Goal: Navigation & Orientation: Find specific page/section

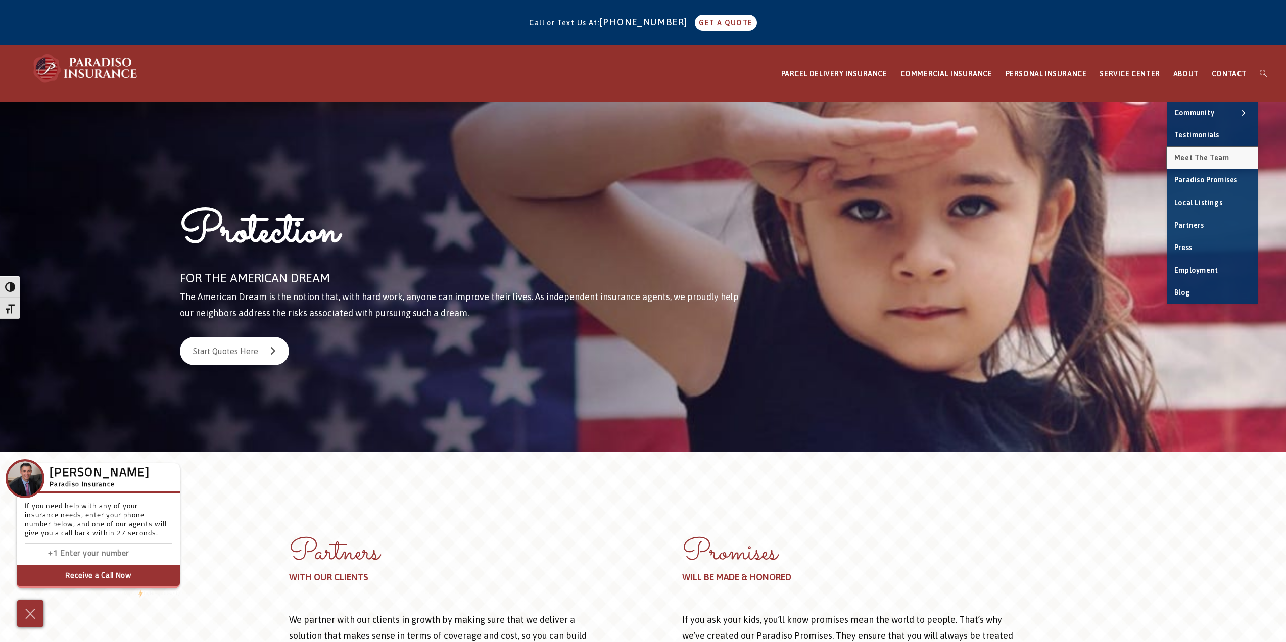
click at [1187, 161] on span "Meet the Team" at bounding box center [1201, 158] width 55 height 8
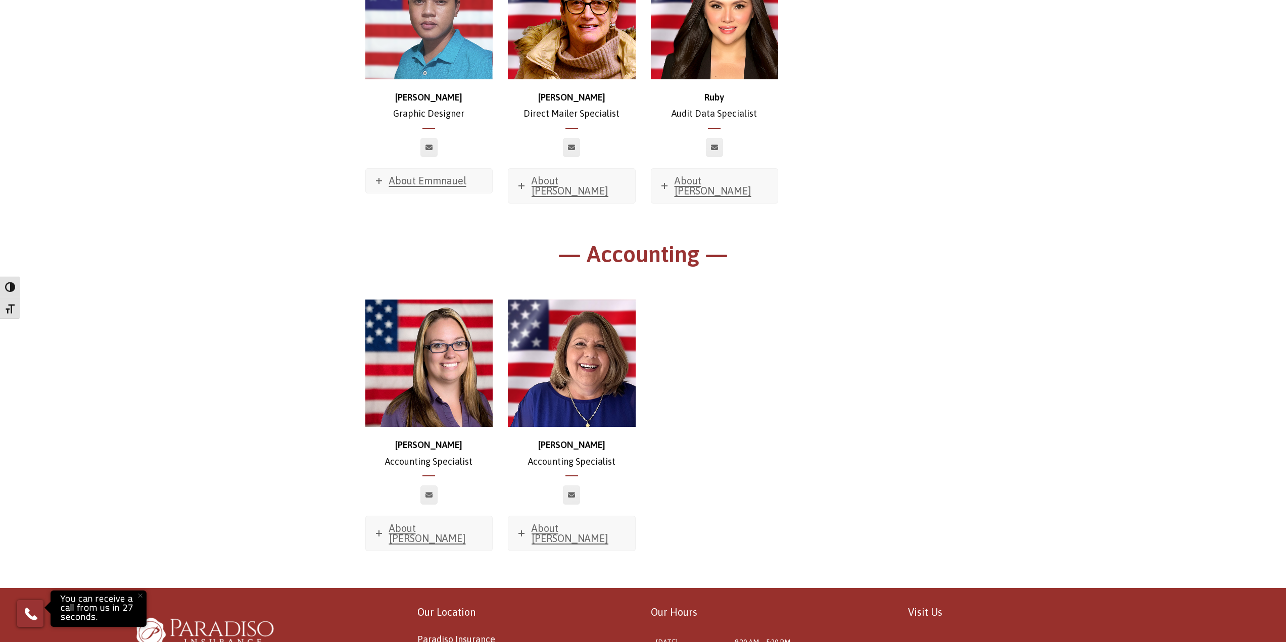
scroll to position [5489, 0]
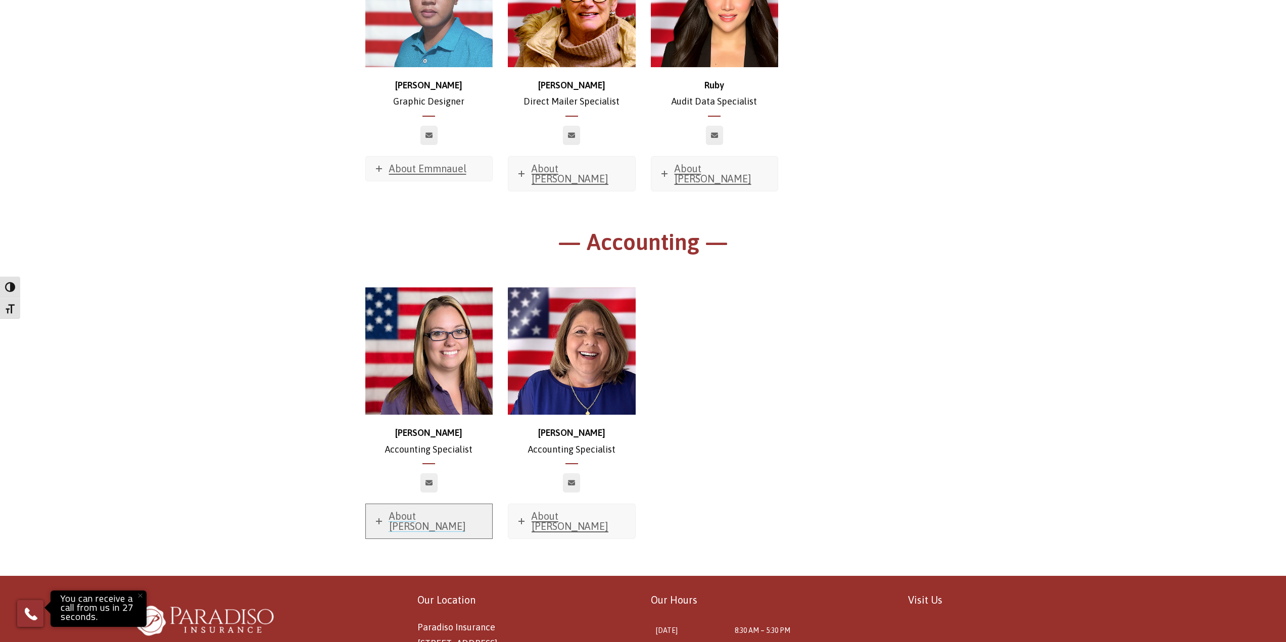
click at [378, 518] on icon at bounding box center [379, 521] width 6 height 6
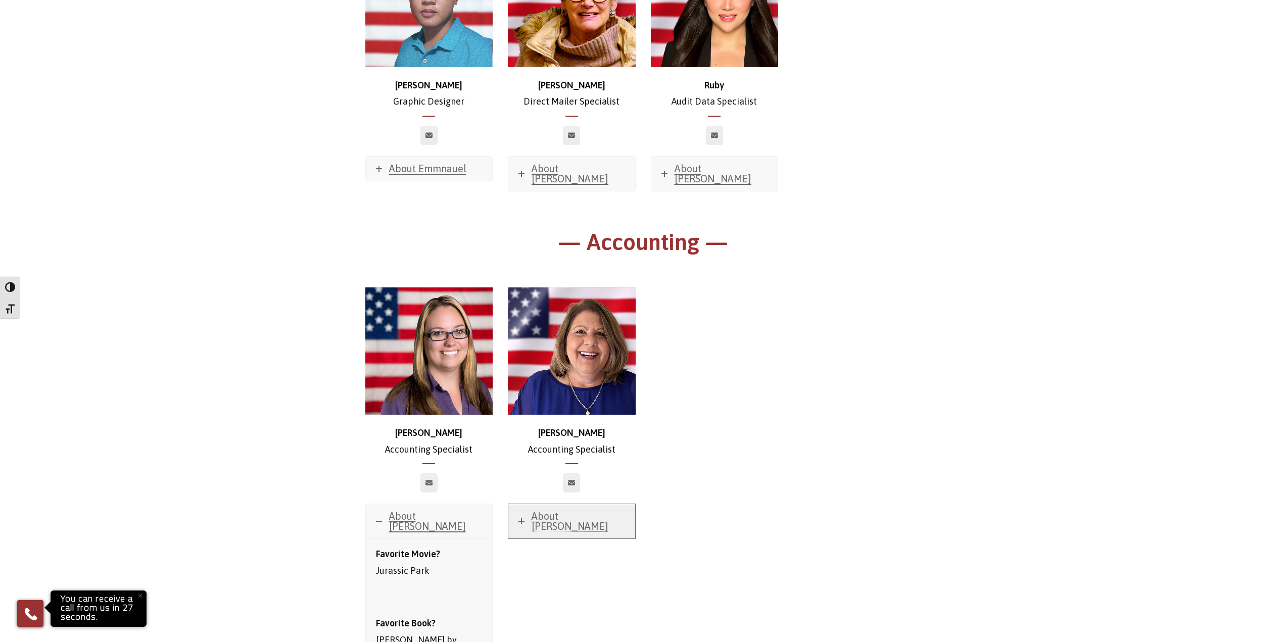
click at [523, 518] on icon at bounding box center [521, 521] width 6 height 6
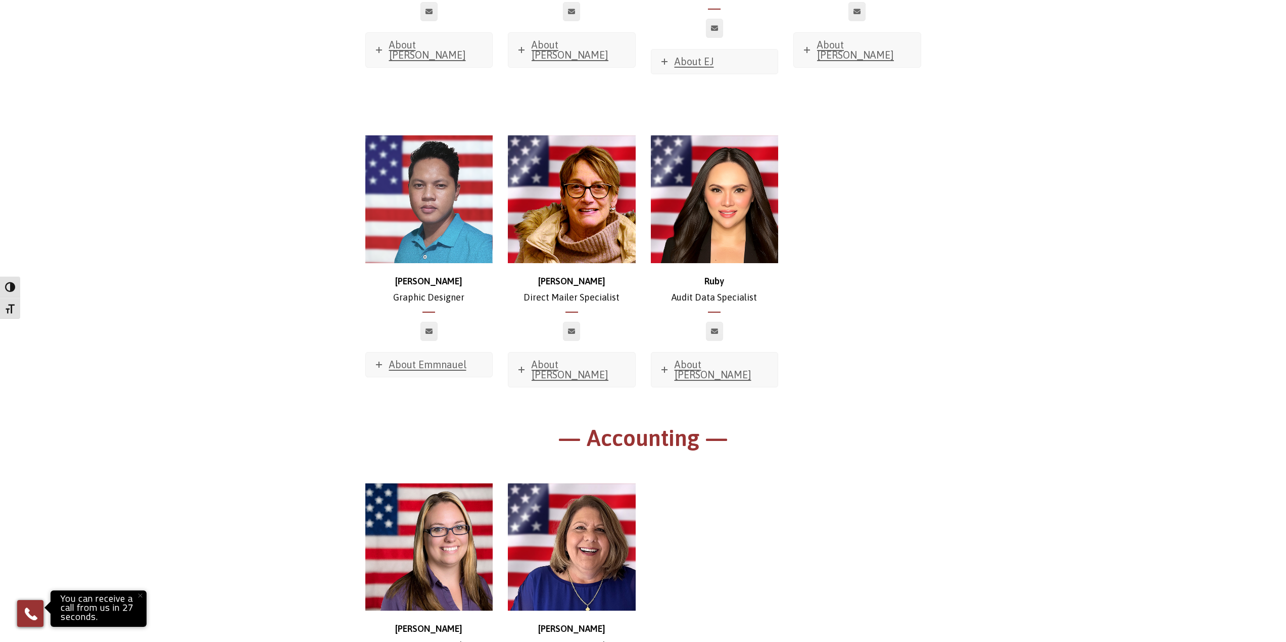
scroll to position [5135, 0]
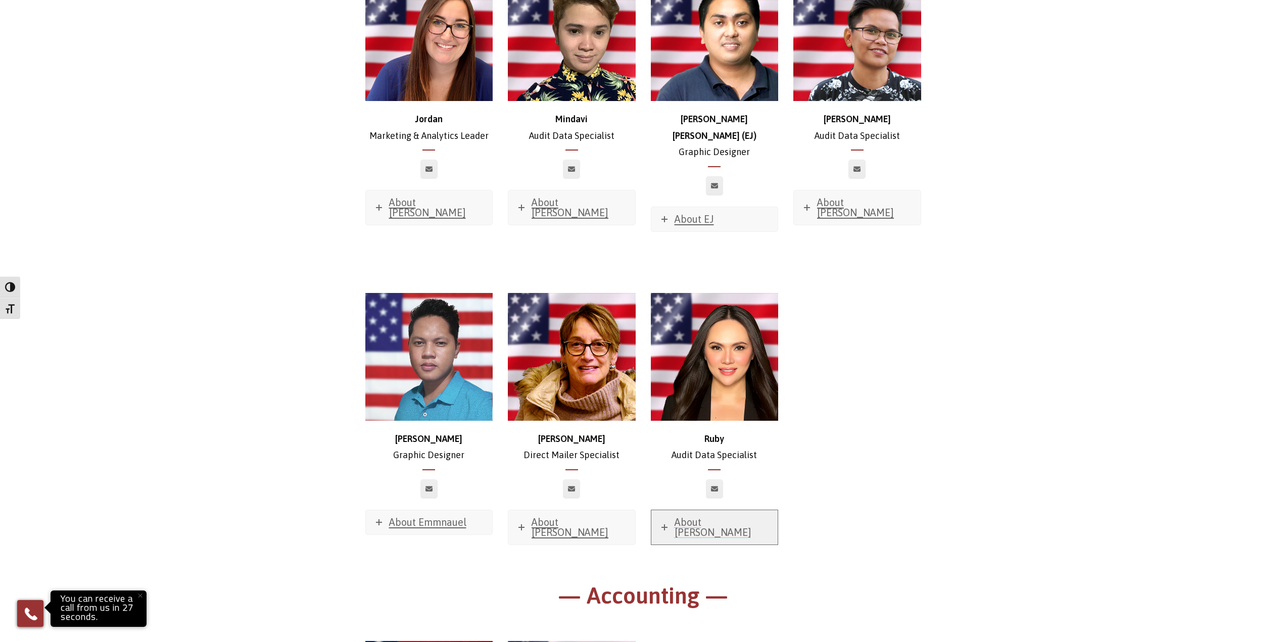
click at [665, 525] on icon at bounding box center [664, 528] width 6 height 6
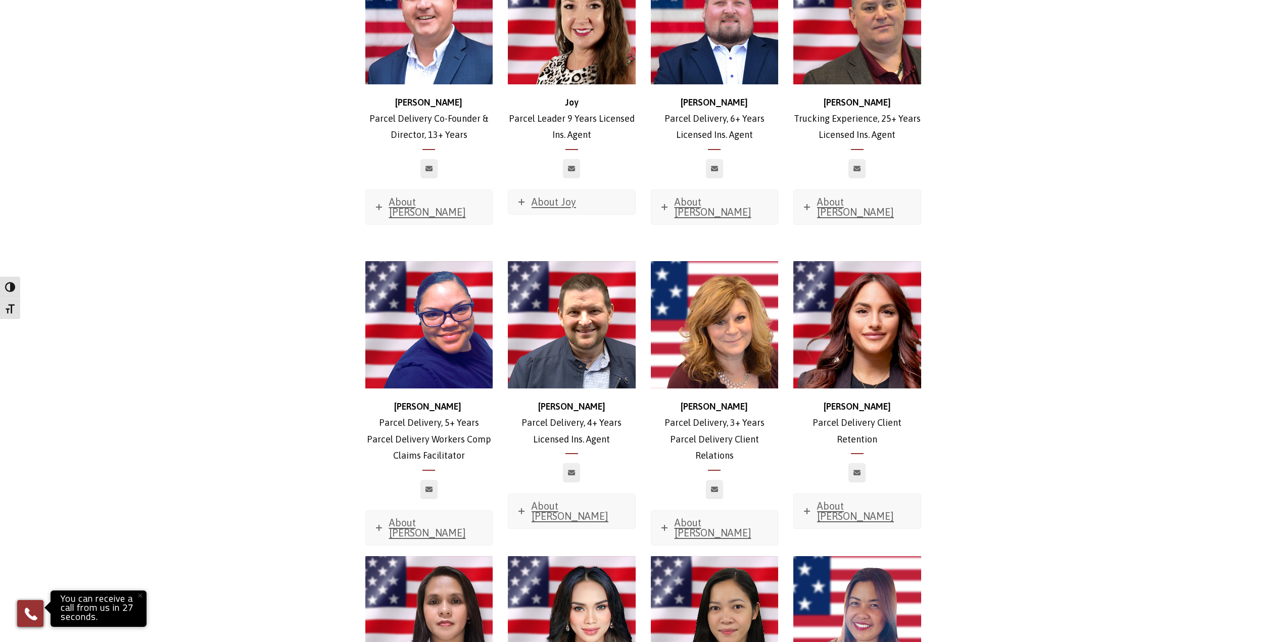
scroll to position [1648, 0]
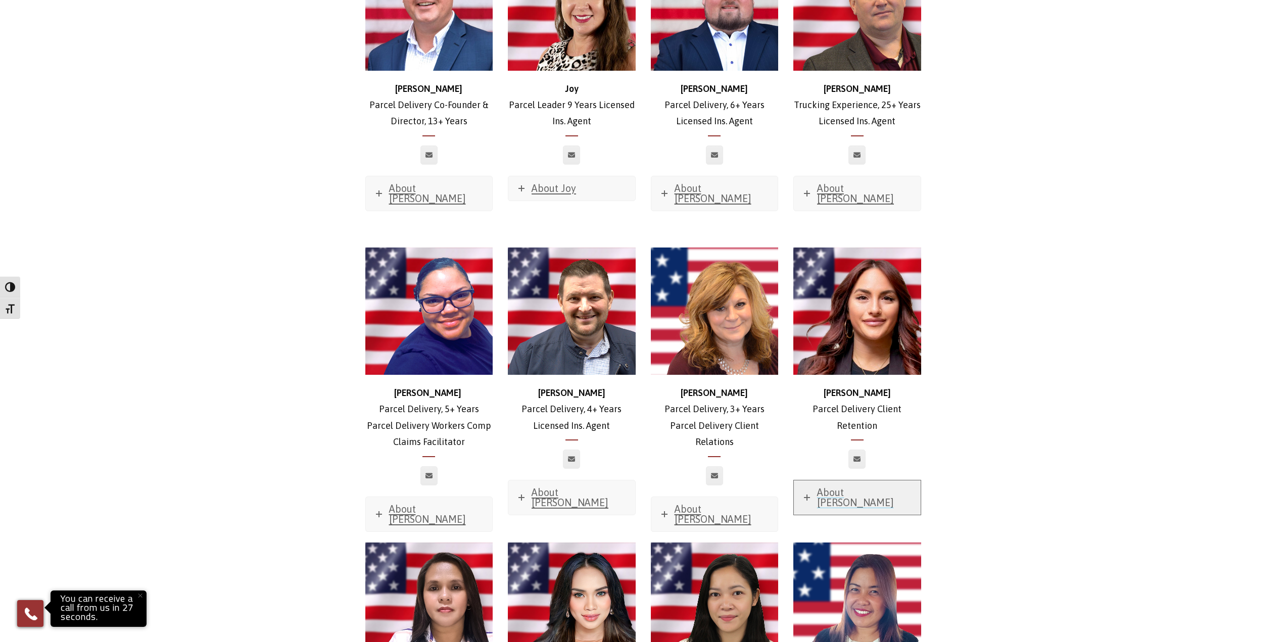
click at [805, 495] on icon at bounding box center [807, 498] width 6 height 6
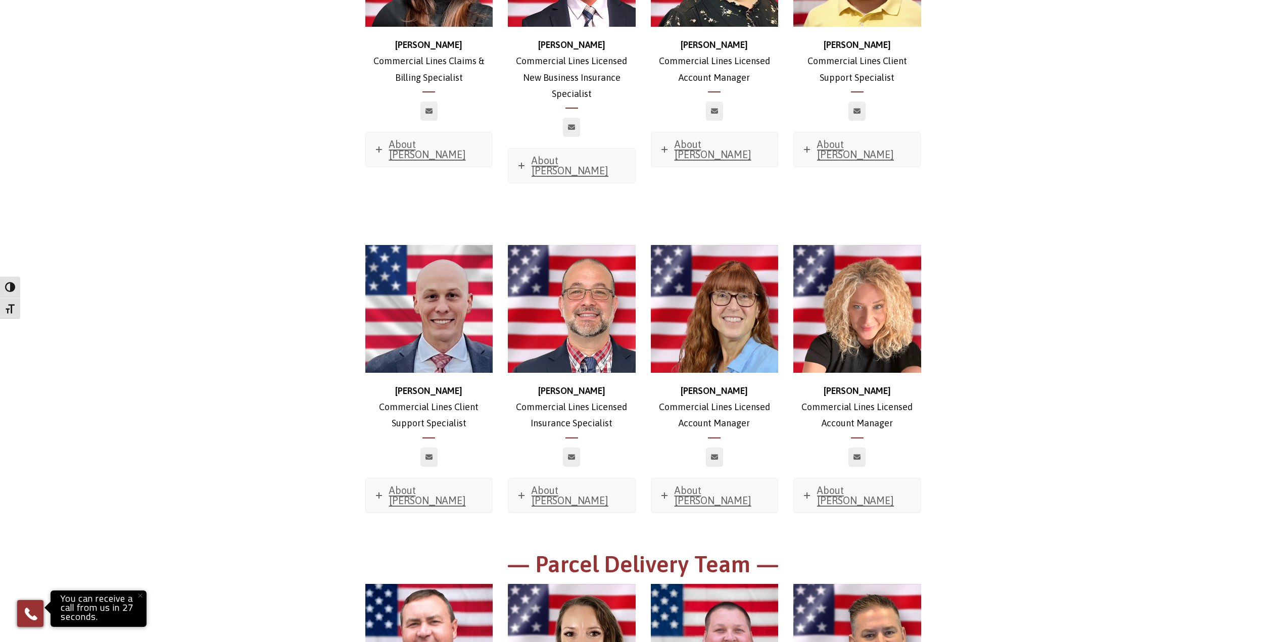
scroll to position [890, 0]
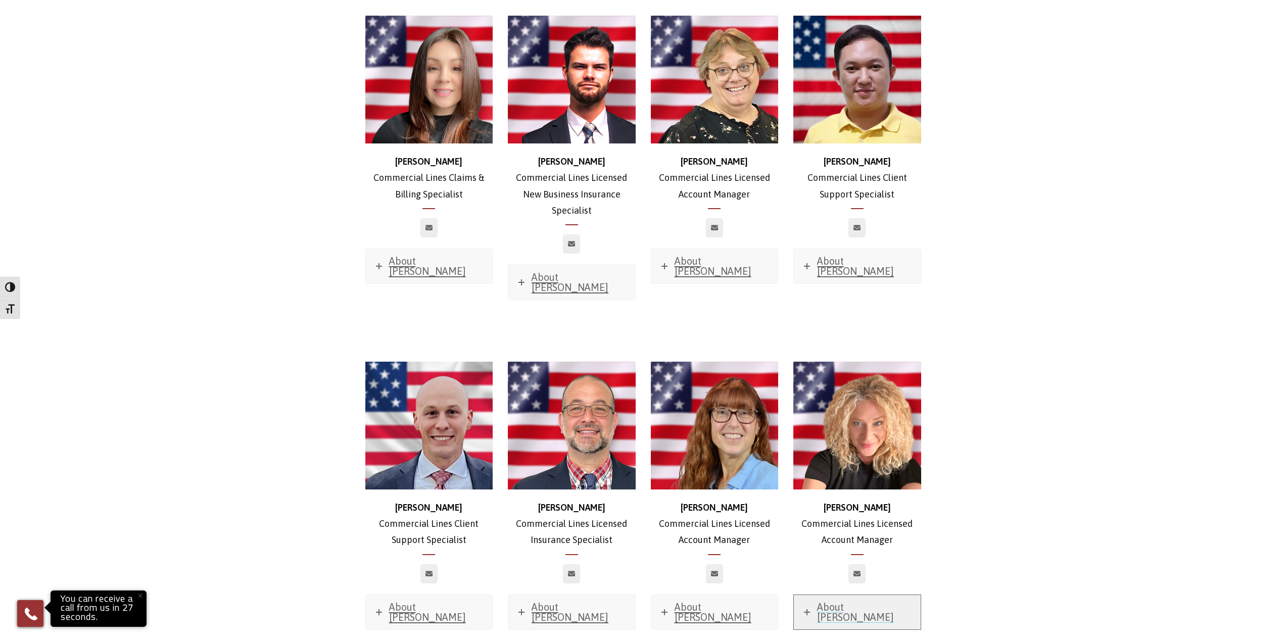
click at [805, 609] on icon at bounding box center [807, 612] width 6 height 6
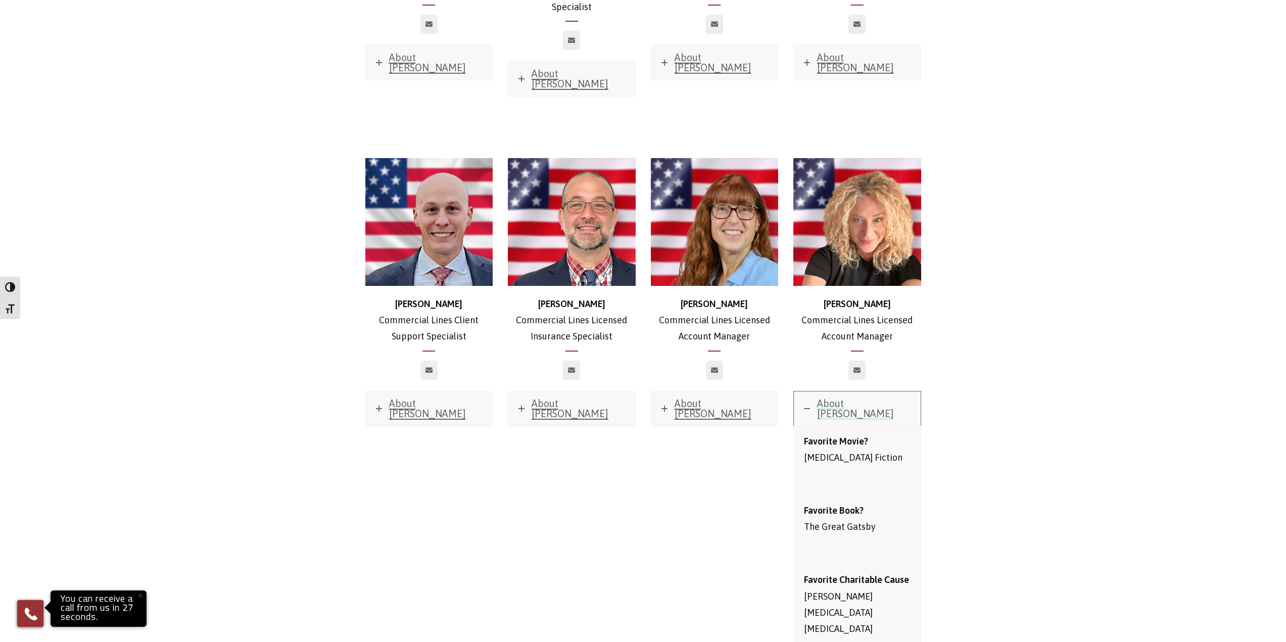
scroll to position [1092, 0]
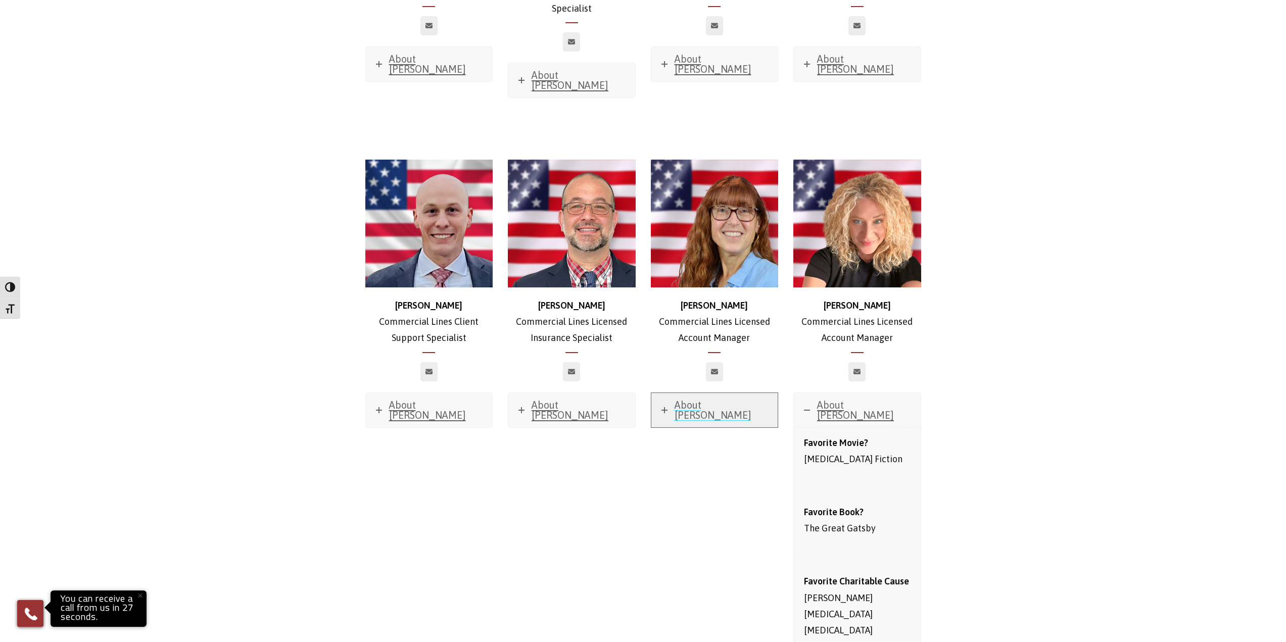
click at [672, 393] on link "About Carrie" at bounding box center [714, 410] width 127 height 34
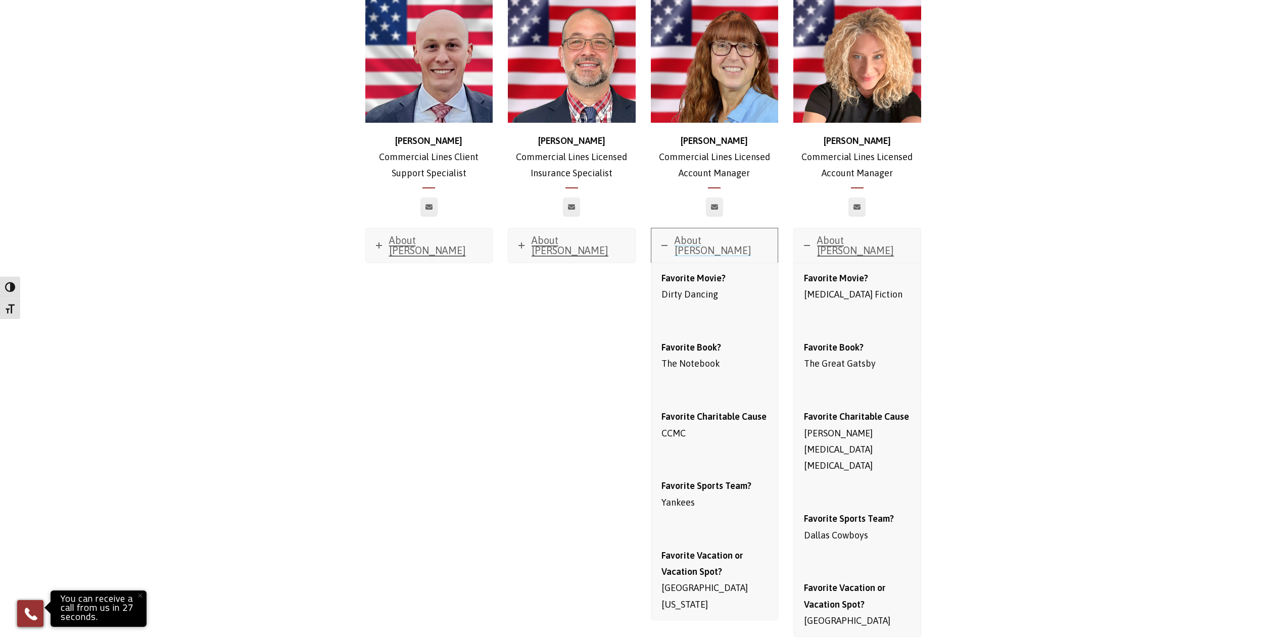
scroll to position [1295, 0]
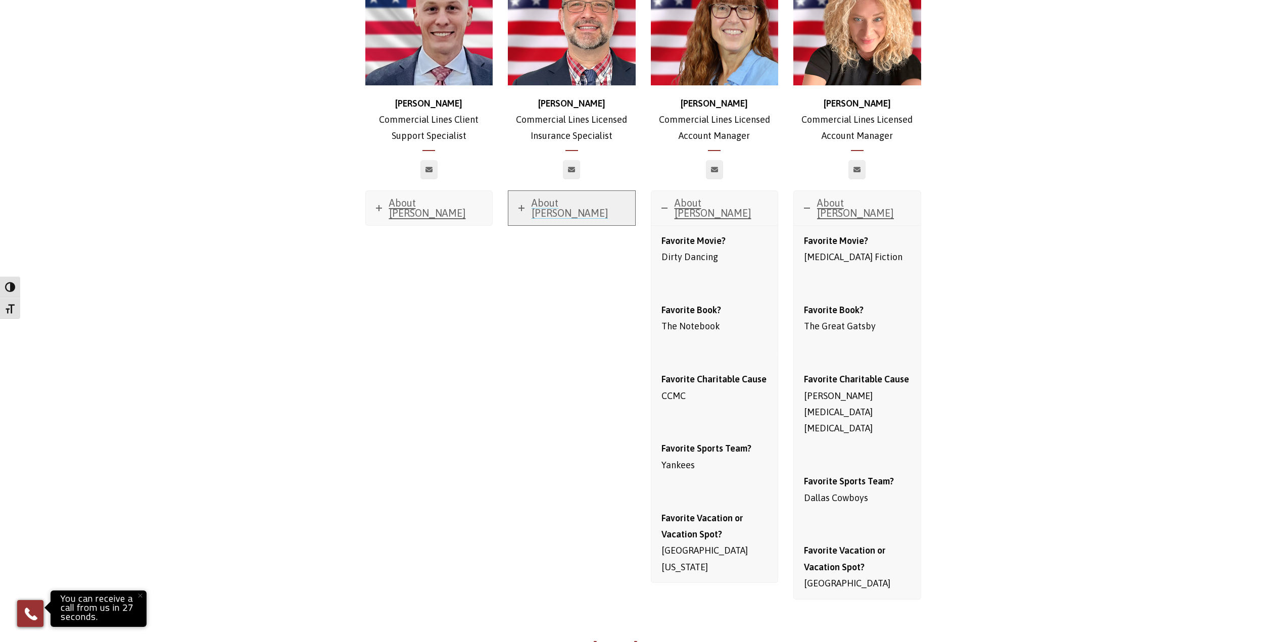
click at [520, 205] on icon at bounding box center [521, 208] width 6 height 6
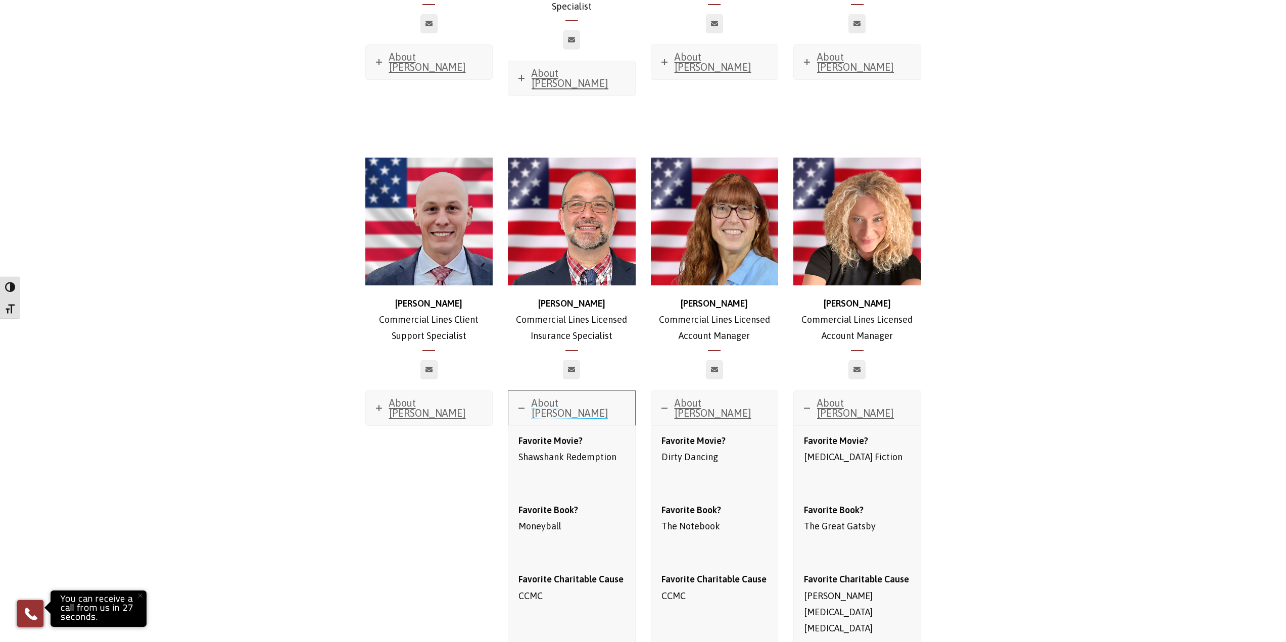
scroll to position [1092, 0]
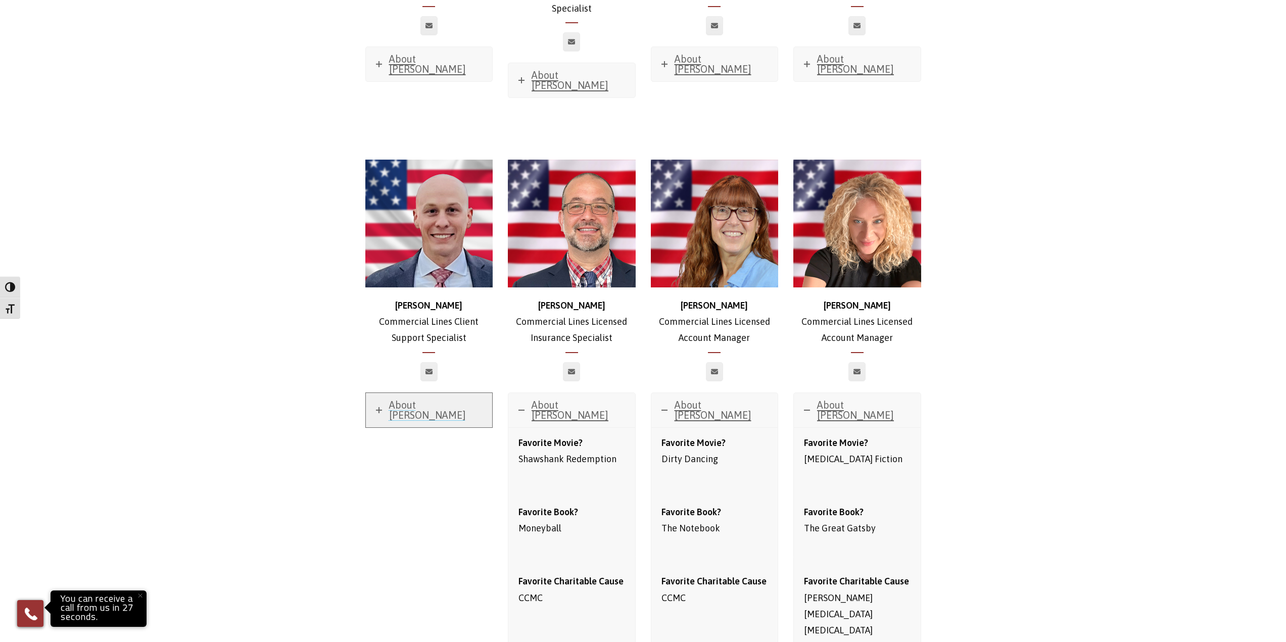
click at [377, 407] on icon at bounding box center [379, 410] width 6 height 6
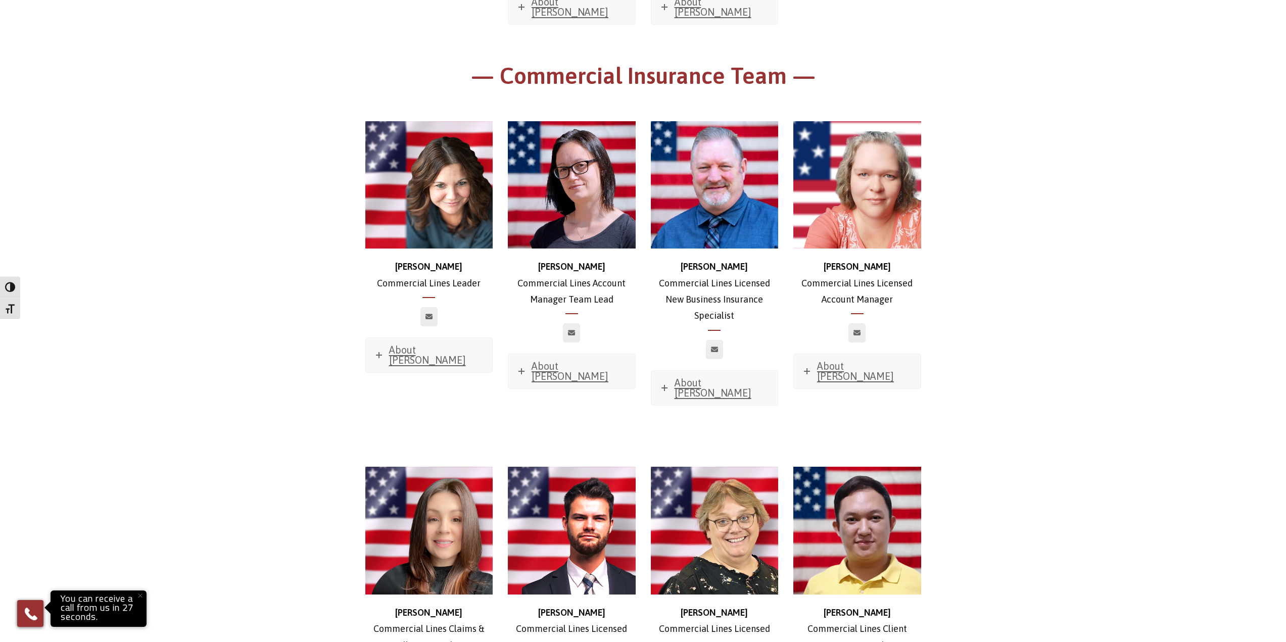
scroll to position [436, 0]
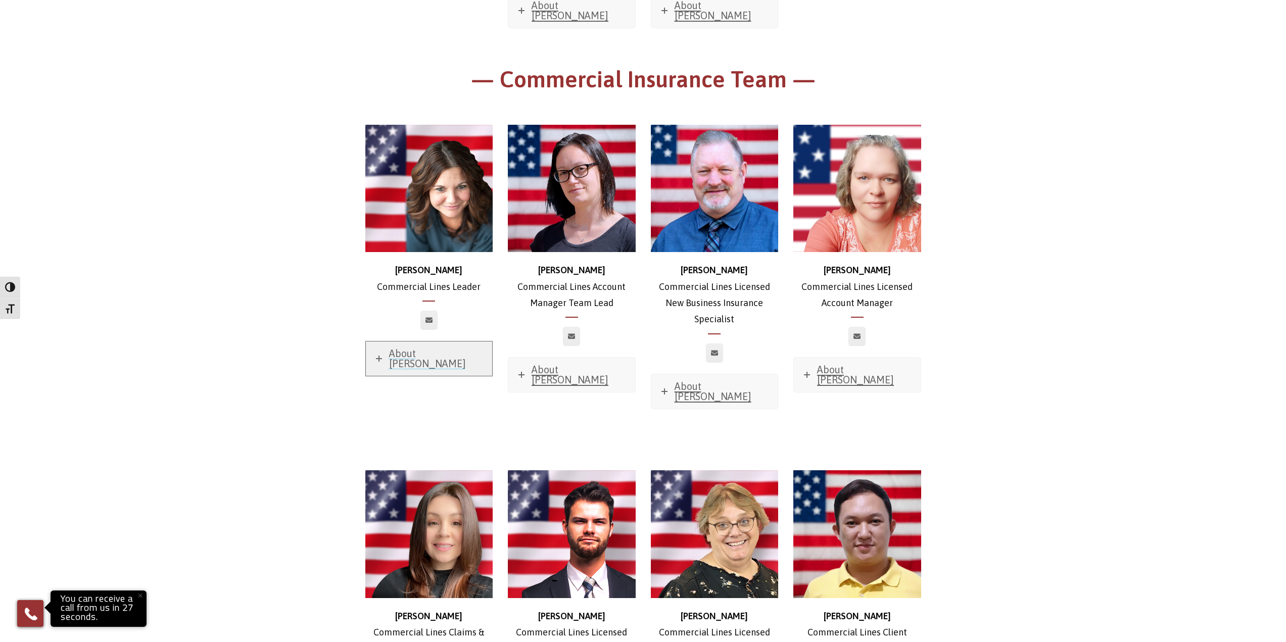
click at [415, 348] on span "About Stephanie" at bounding box center [427, 359] width 77 height 22
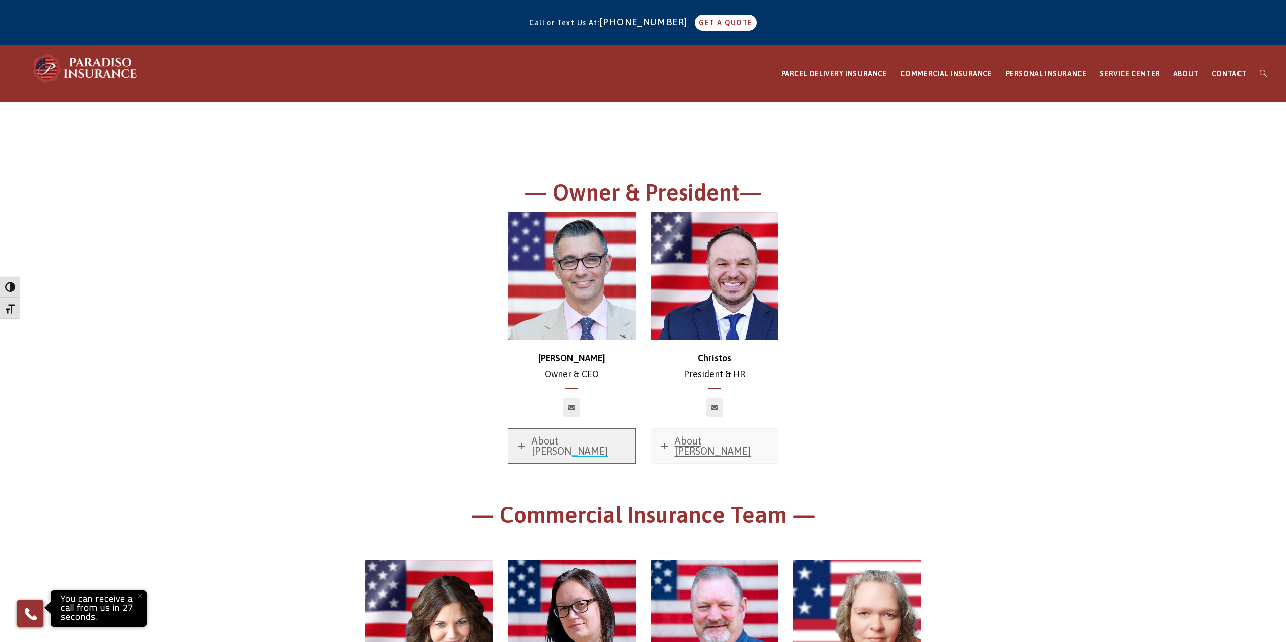
click at [544, 446] on span "About Chris" at bounding box center [570, 446] width 77 height 22
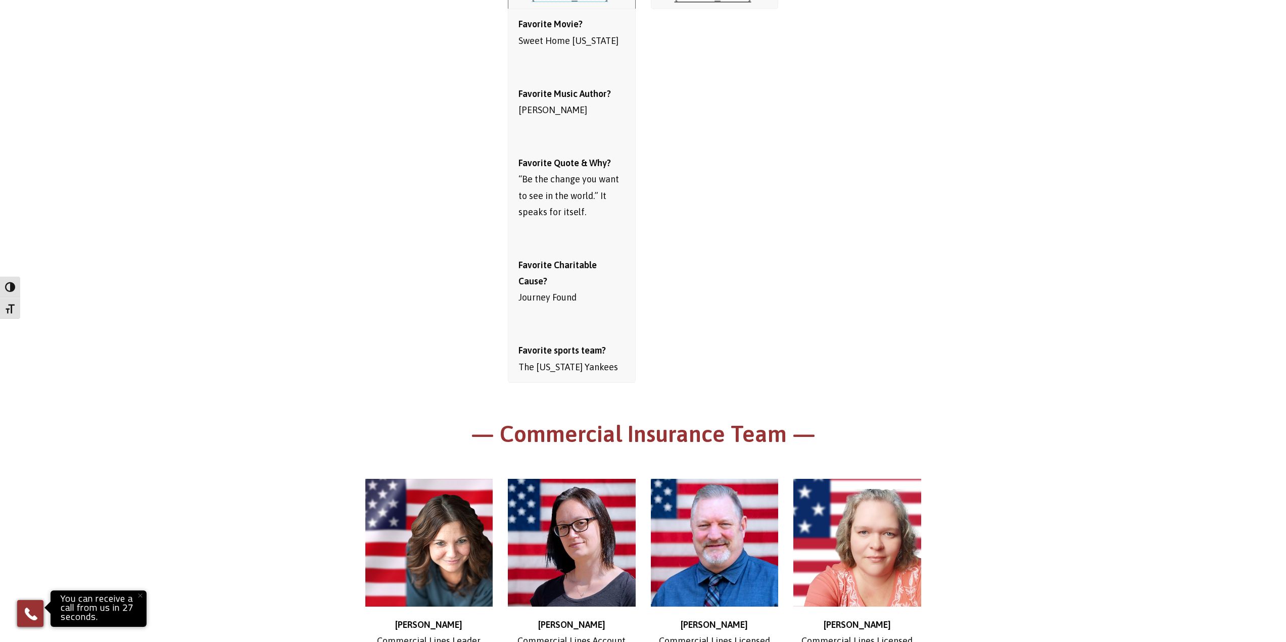
scroll to position [202, 0]
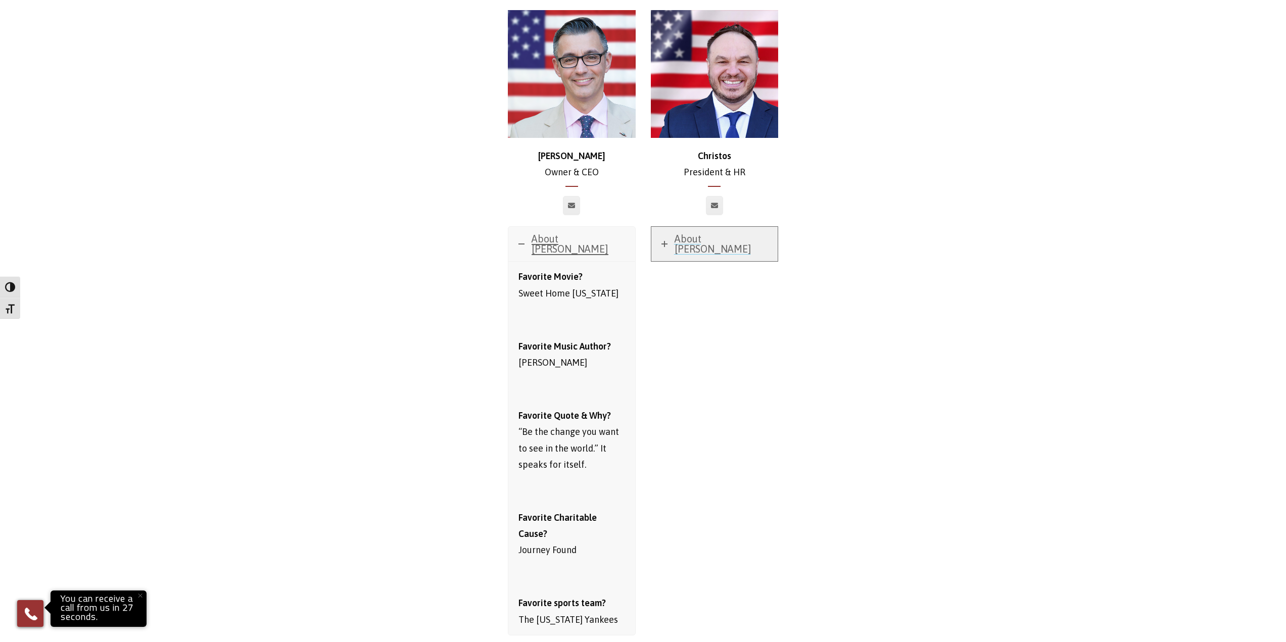
click at [697, 242] on span "About Christos" at bounding box center [713, 244] width 77 height 22
